Goal: Communication & Community: Participate in discussion

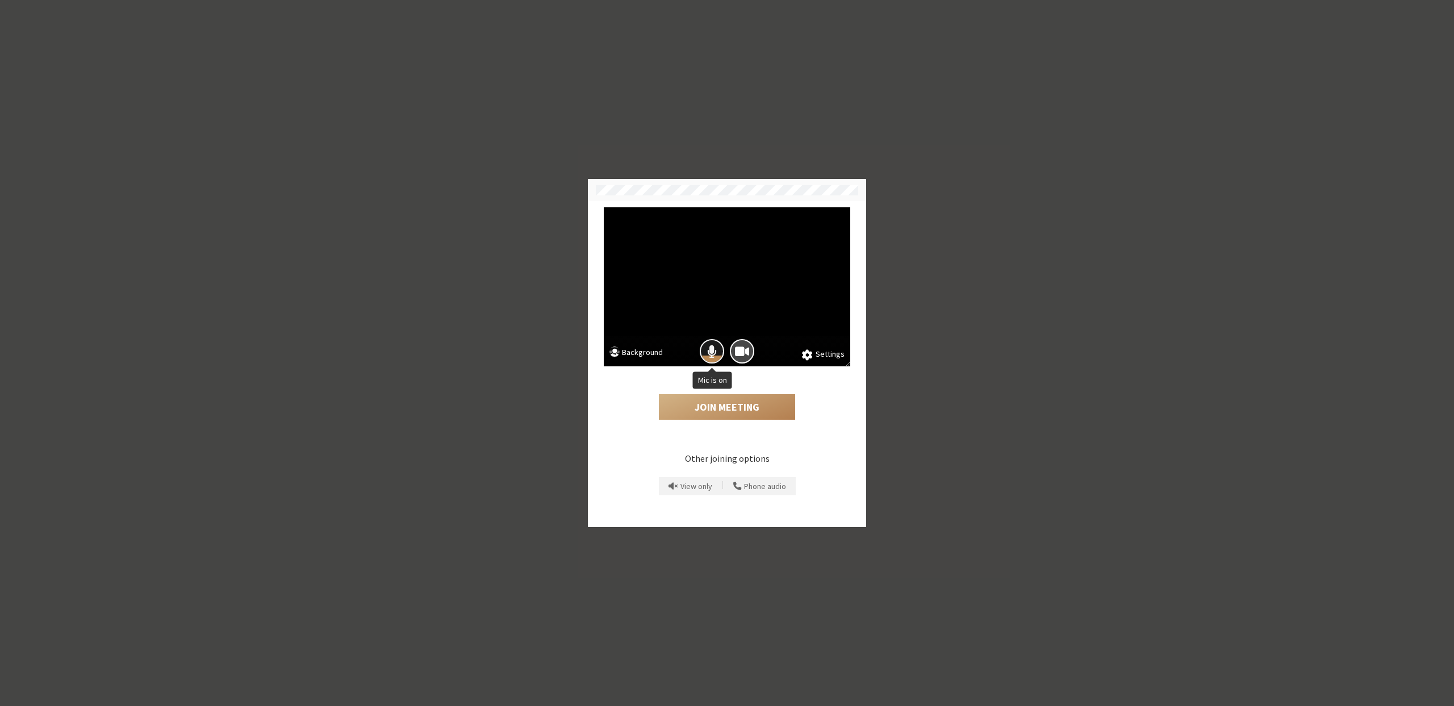
click at [711, 350] on span "Mic is on" at bounding box center [712, 351] width 10 height 15
click at [712, 386] on div "Join Meeting" at bounding box center [727, 397] width 247 height 62
click at [713, 407] on button "Join Meeting" at bounding box center [727, 407] width 136 height 26
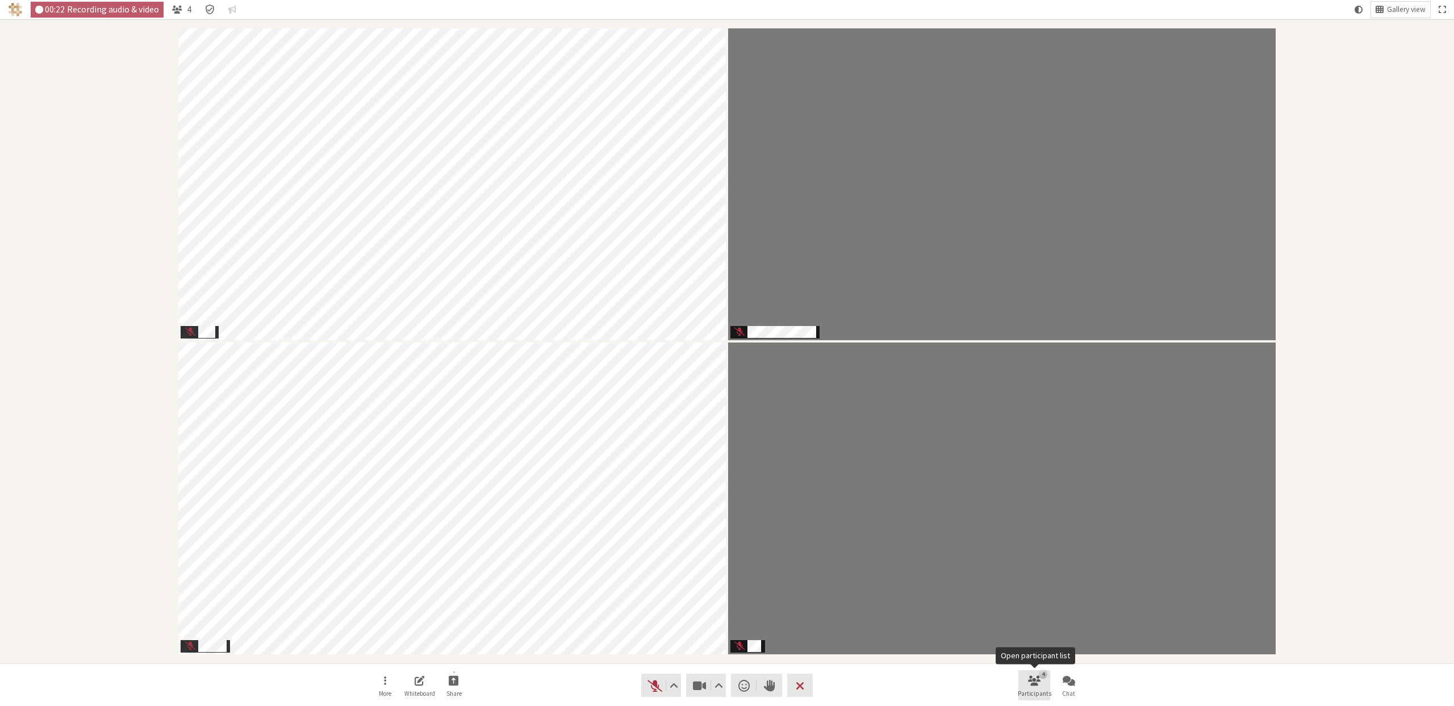
click at [1036, 684] on span "Open participant list" at bounding box center [1034, 680] width 12 height 13
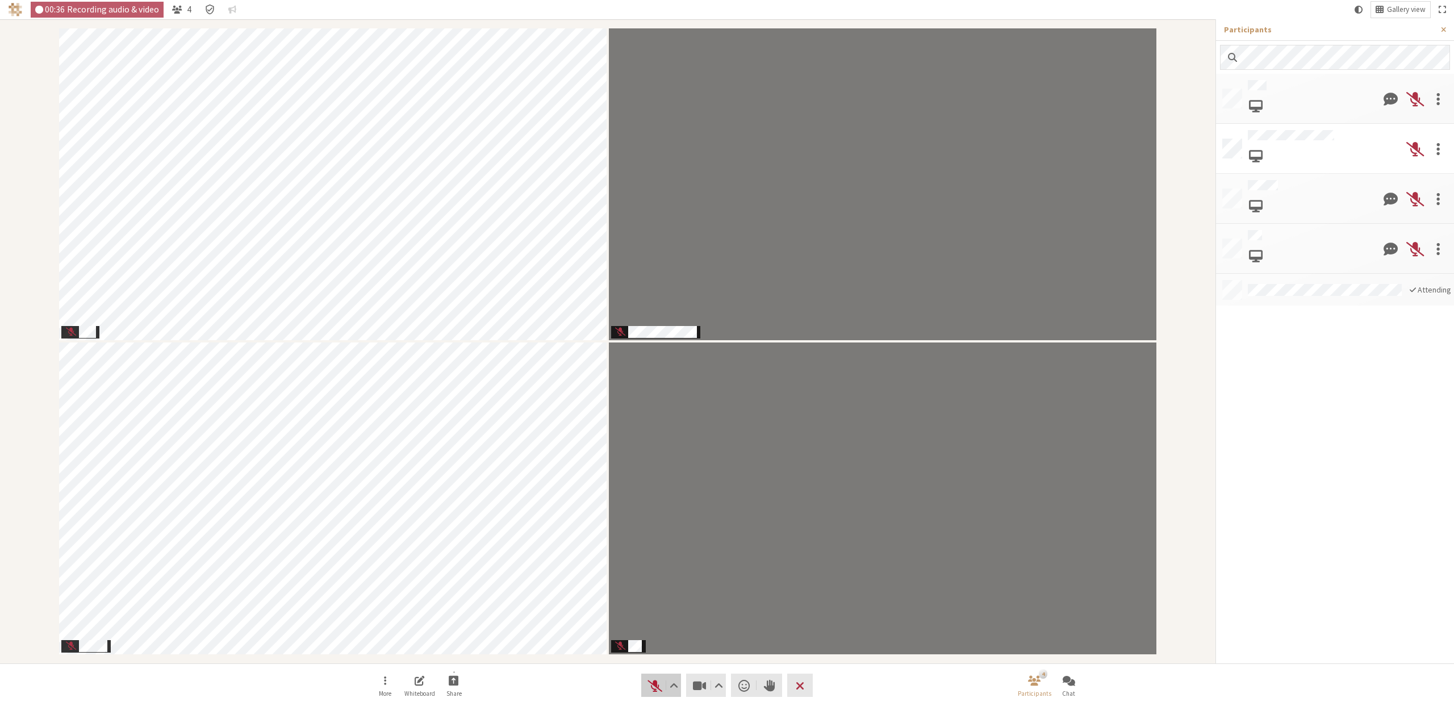
click at [658, 683] on span "Unmute (⌘+Shift+A)" at bounding box center [655, 686] width 16 height 16
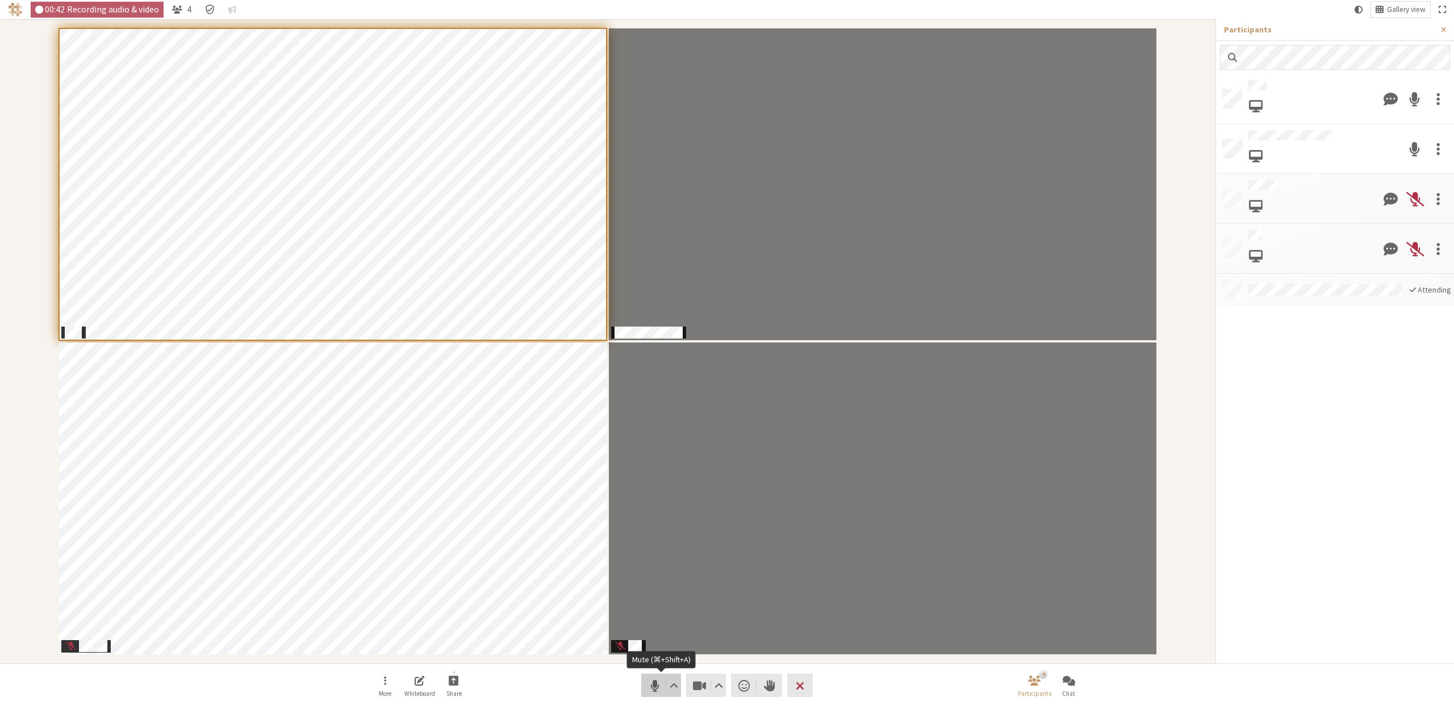
click at [656, 686] on span "Mute (⌘+Shift+A)" at bounding box center [655, 686] width 16 height 16
click at [1073, 681] on span "Open chat" at bounding box center [1069, 680] width 12 height 13
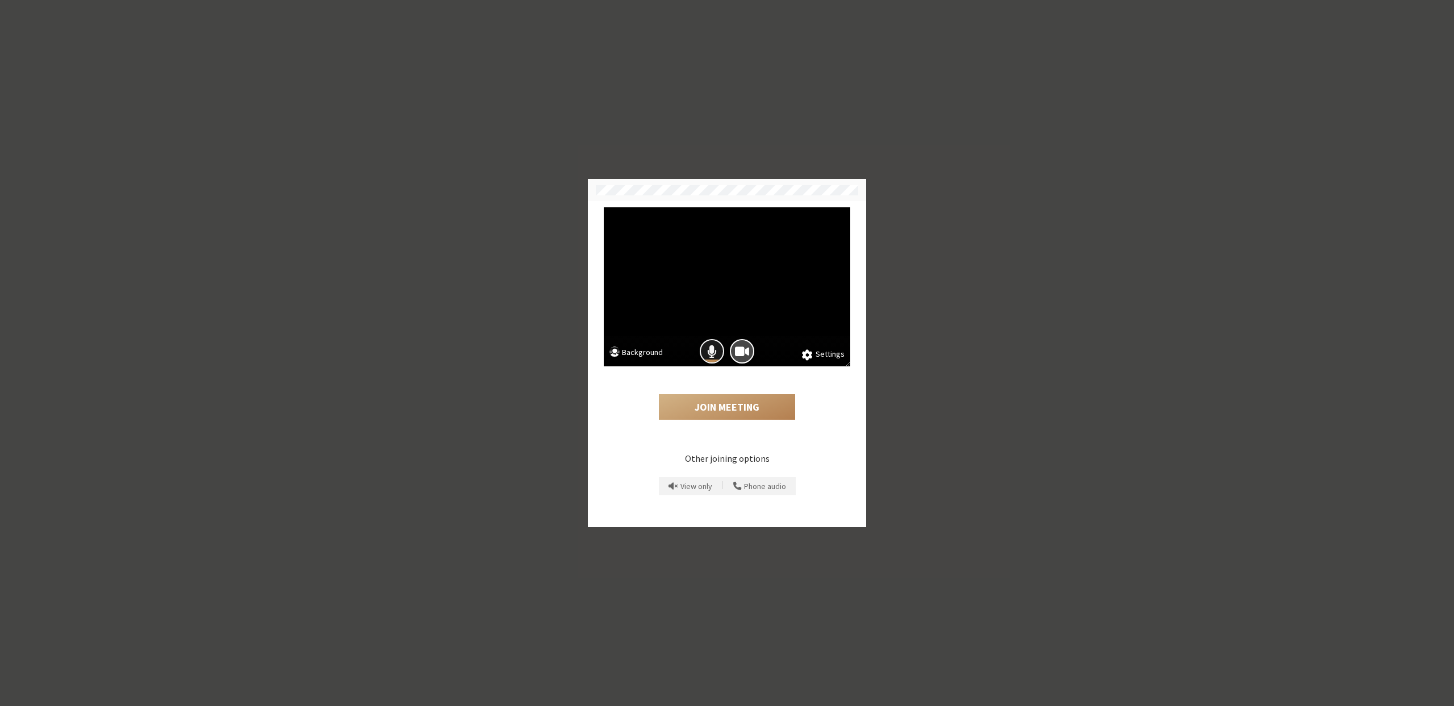
click at [715, 350] on span "Mic is on" at bounding box center [712, 351] width 10 height 15
click at [728, 400] on button "Join Meeting" at bounding box center [727, 407] width 136 height 26
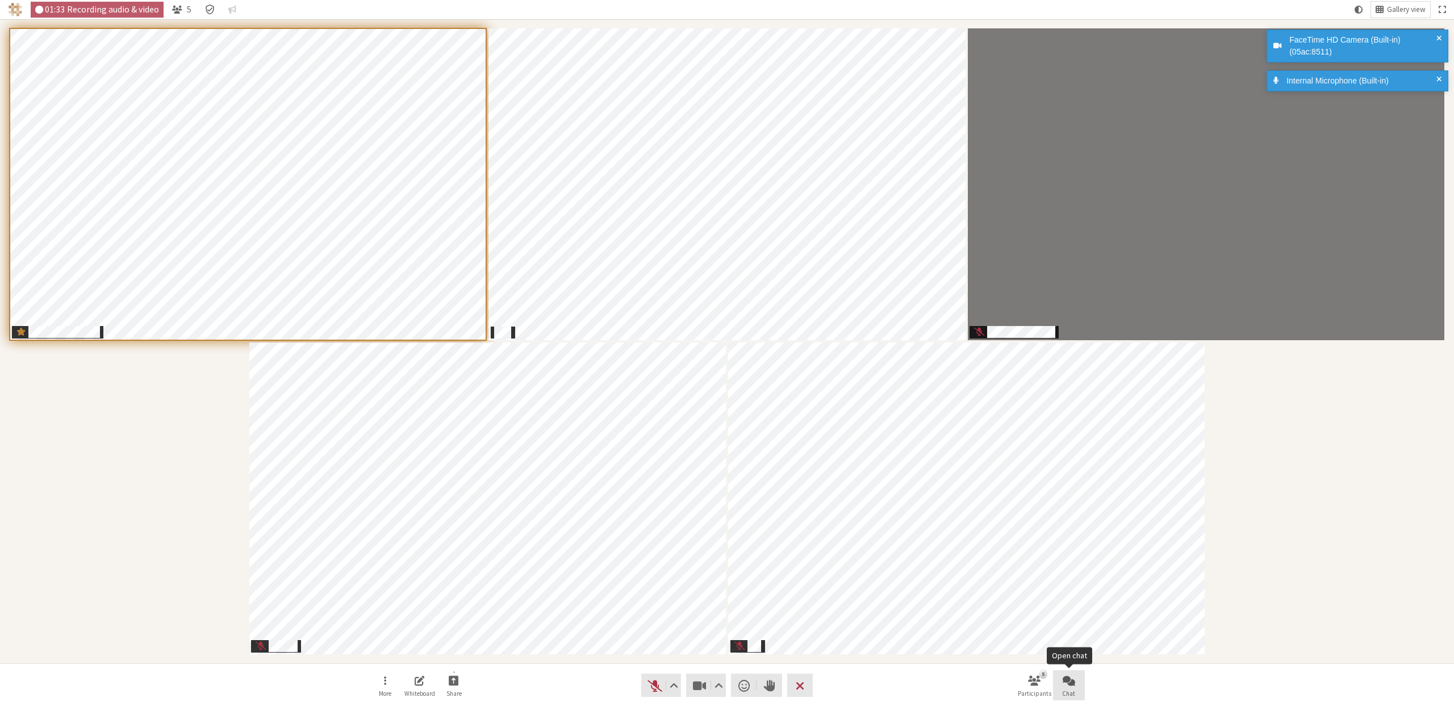
click at [1074, 681] on span "Open chat" at bounding box center [1069, 680] width 12 height 13
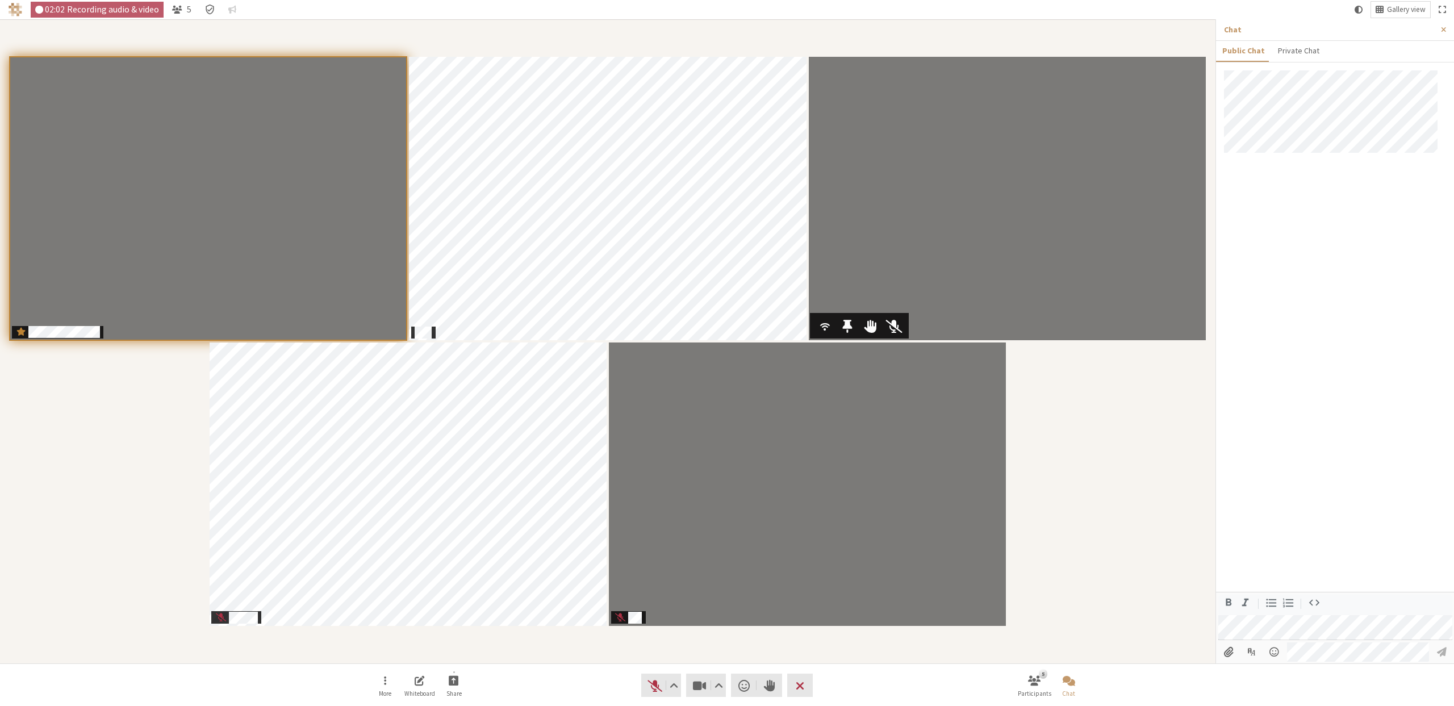
drag, startPoint x: 1138, startPoint y: 283, endPoint x: 881, endPoint y: 77, distance: 329.3
click at [461, 687] on button "Share" at bounding box center [454, 685] width 32 height 31
click at [463, 652] on span "Share my screen" at bounding box center [463, 655] width 82 height 9
